Goal: Information Seeking & Learning: Learn about a topic

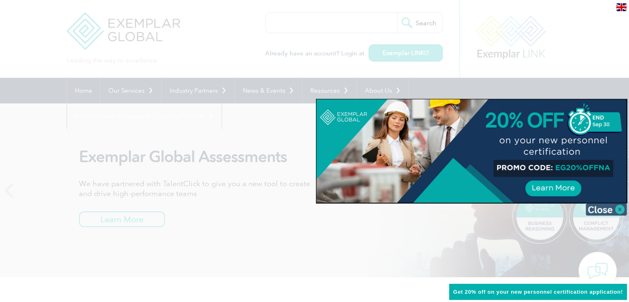
click at [613, 207] on img at bounding box center [605, 209] width 41 height 12
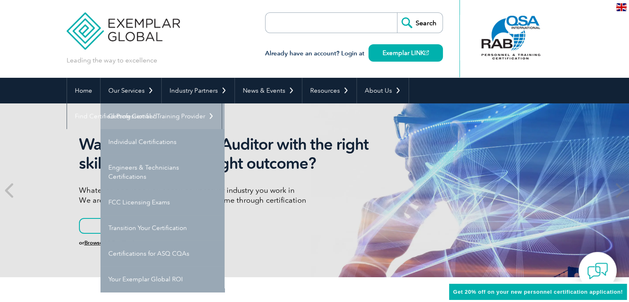
click at [129, 118] on link "Getting Certified" at bounding box center [162, 116] width 124 height 26
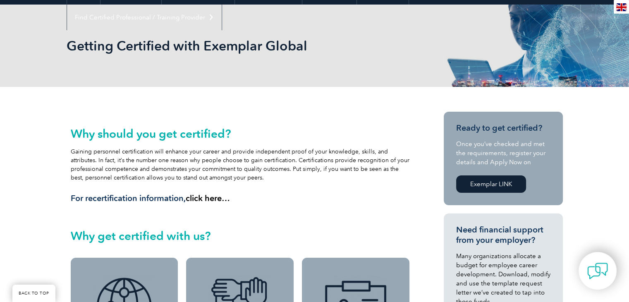
click at [231, 175] on div "Why should you get certified? Gaining personnel certification will enhance your…" at bounding box center [240, 165] width 339 height 76
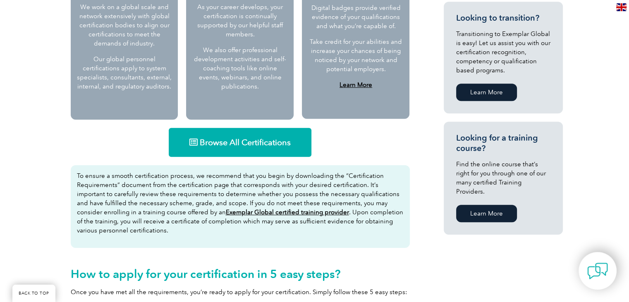
scroll to position [450, 0]
click at [243, 146] on span "Browse All Certifications" at bounding box center [245, 142] width 91 height 8
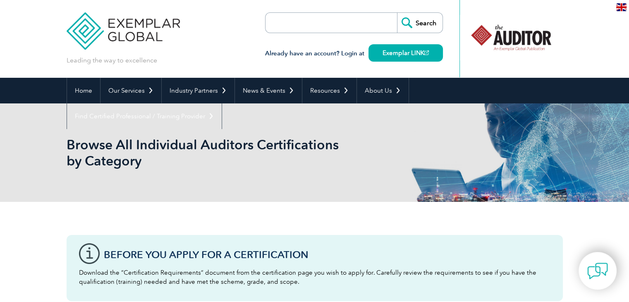
click at [348, 22] on input "search" at bounding box center [312, 23] width 87 height 20
type input "iso 9001 registration"
click at [397, 13] on input "Search" at bounding box center [419, 23] width 45 height 20
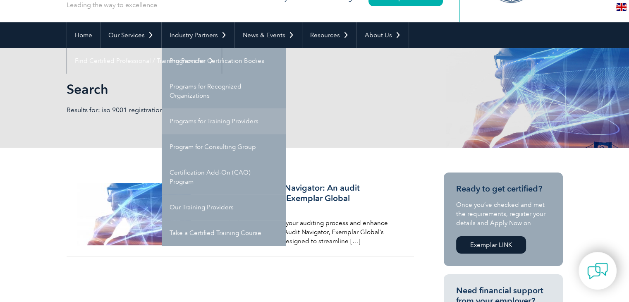
scroll to position [56, 0]
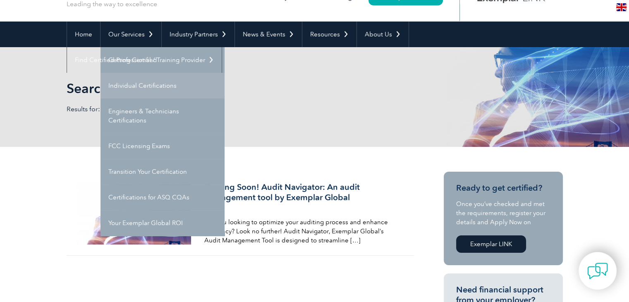
click at [142, 84] on link "Individual Certifications" at bounding box center [162, 86] width 124 height 26
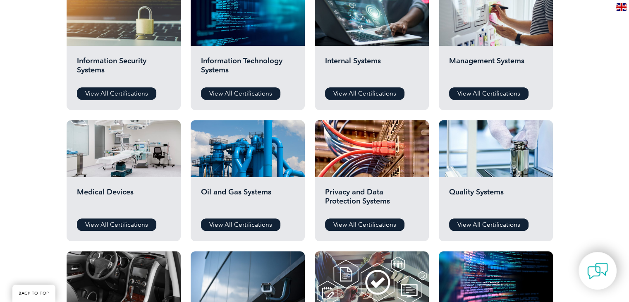
scroll to position [456, 0]
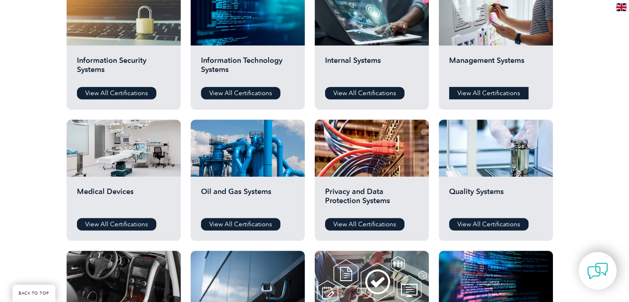
click at [487, 98] on link "View All Certifications" at bounding box center [488, 93] width 79 height 12
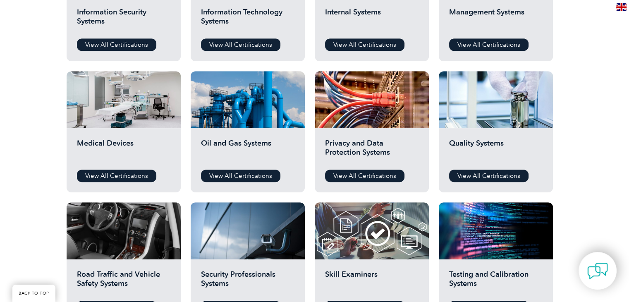
scroll to position [512, 0]
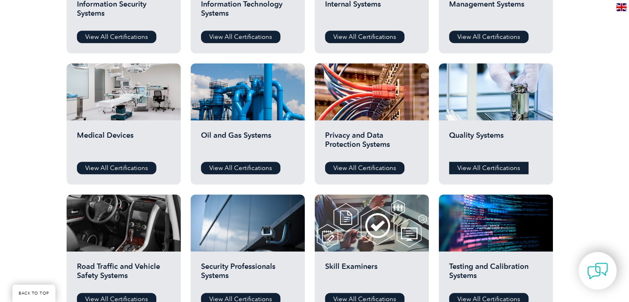
click at [473, 166] on link "View All Certifications" at bounding box center [488, 168] width 79 height 12
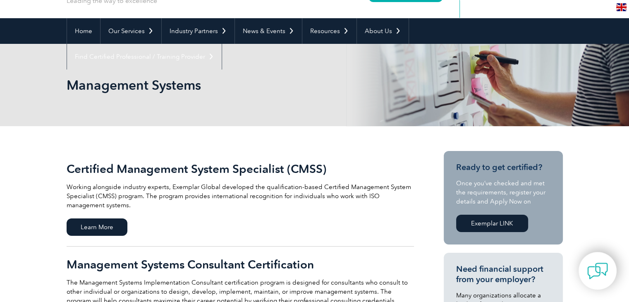
scroll to position [60, 0]
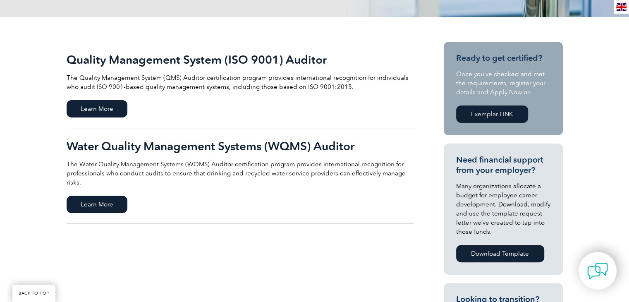
scroll to position [169, 0]
click at [114, 107] on span "Learn More" at bounding box center [97, 108] width 61 height 17
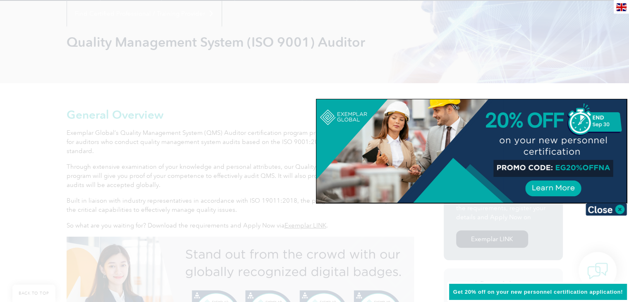
scroll to position [76, 0]
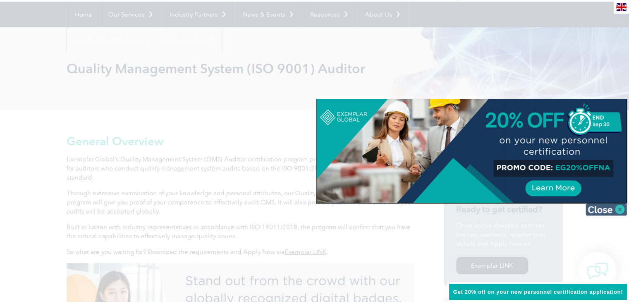
click at [618, 209] on img at bounding box center [605, 209] width 41 height 12
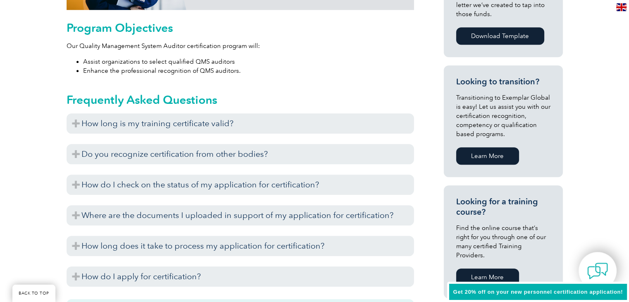
scroll to position [446, 0]
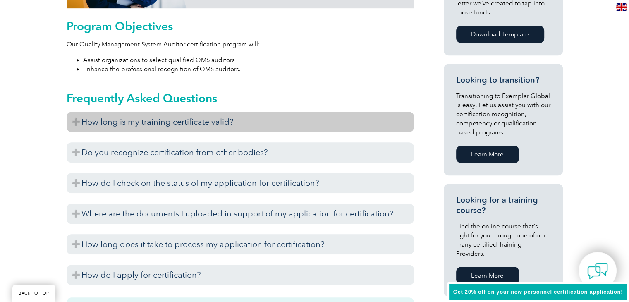
click at [175, 124] on h3 "How long is my training certificate valid?" at bounding box center [240, 122] width 347 height 20
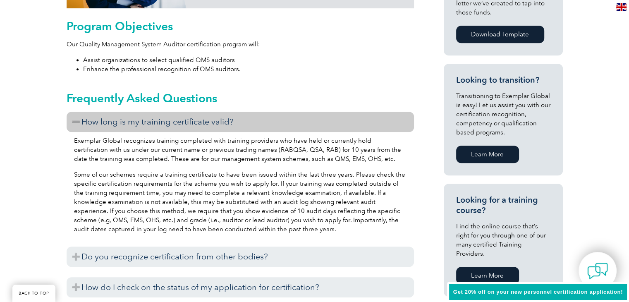
click at [175, 124] on h3 "How long is my training certificate valid?" at bounding box center [240, 122] width 347 height 20
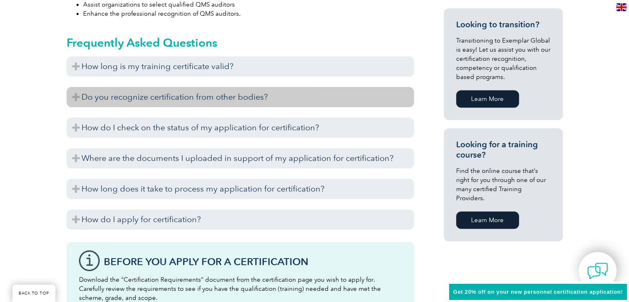
scroll to position [508, 0]
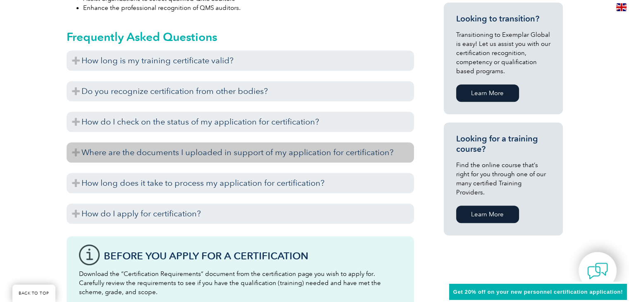
click at [200, 156] on h3 "Where are the documents I uploaded in support of my application for certificati…" at bounding box center [240, 152] width 347 height 20
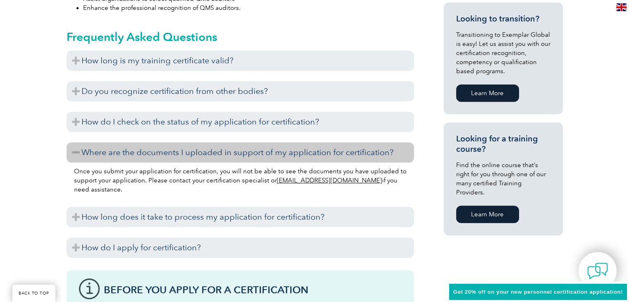
click at [241, 153] on h3 "Where are the documents I uploaded in support of my application for certificati…" at bounding box center [240, 152] width 347 height 20
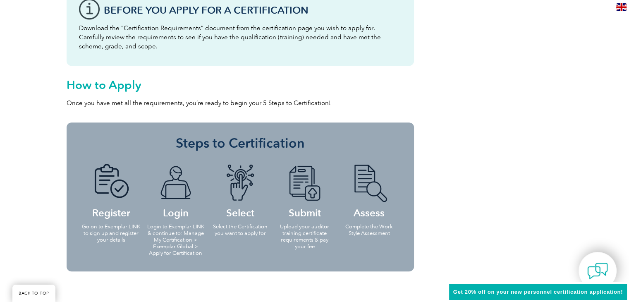
scroll to position [754, 0]
